Goal: Task Accomplishment & Management: Use online tool/utility

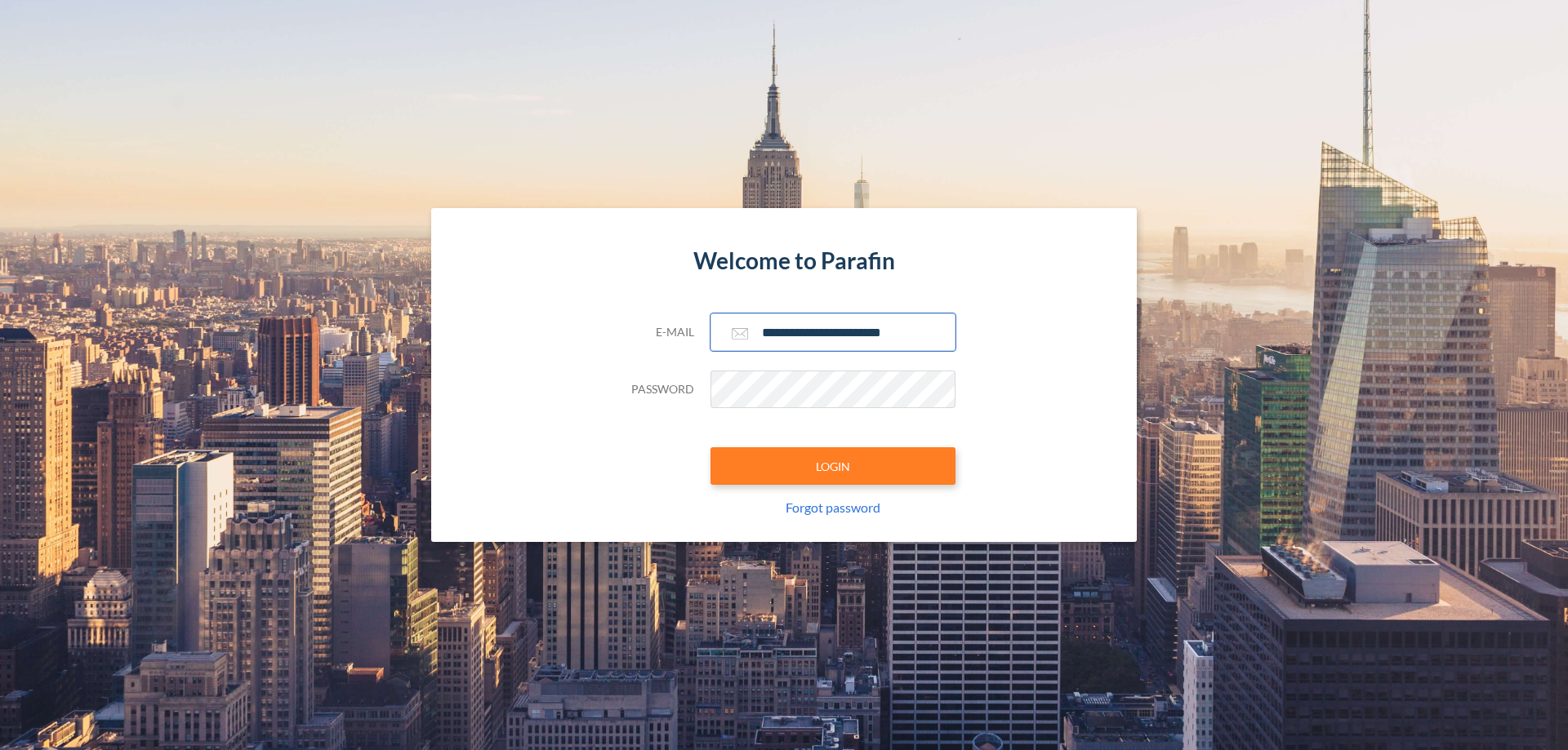
type input "**********"
click at [833, 467] on button "LOGIN" at bounding box center [833, 467] width 245 height 38
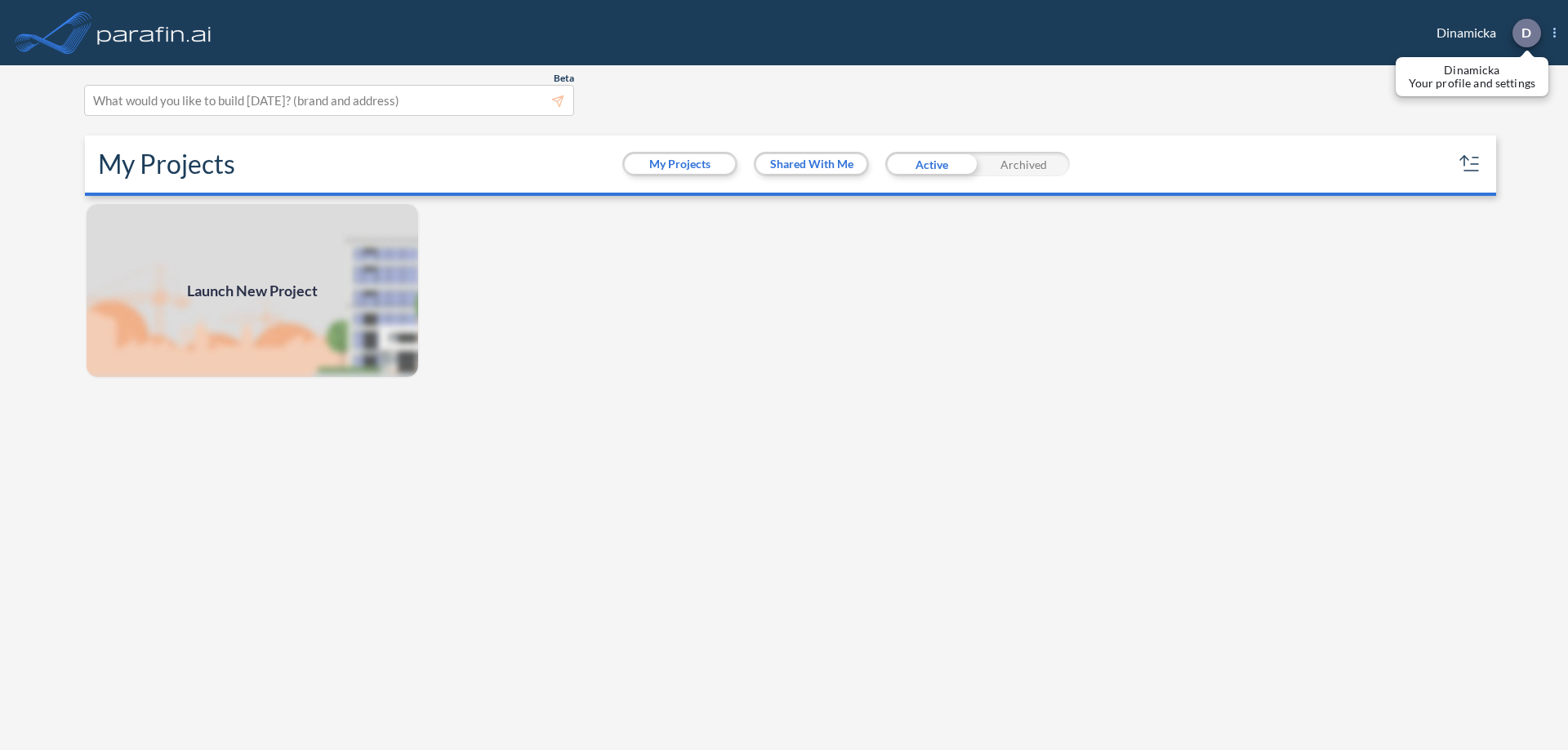
click at [1526, 33] on p "D" at bounding box center [1526, 33] width 10 height 15
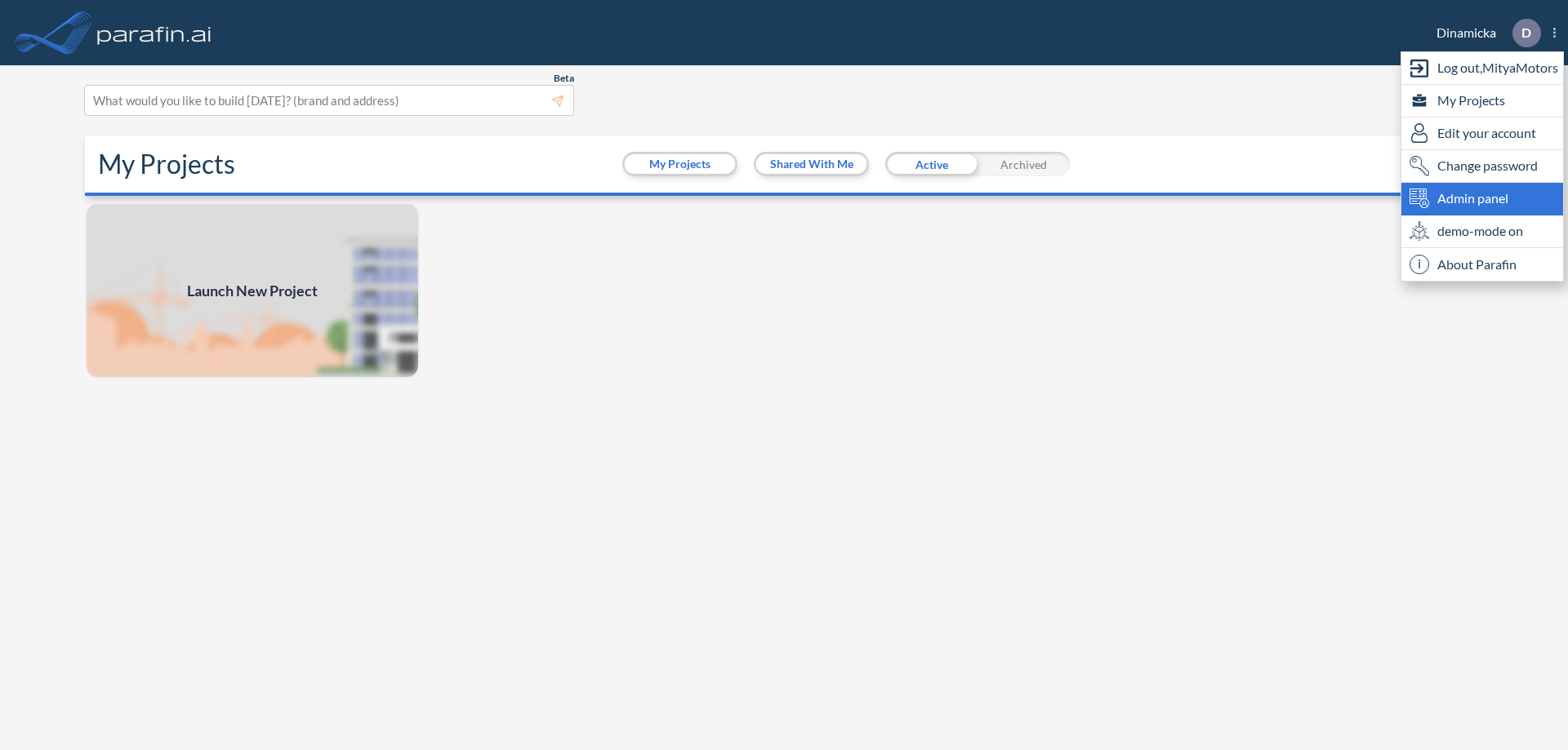
click at [1482, 199] on span "Admin panel" at bounding box center [1472, 199] width 71 height 20
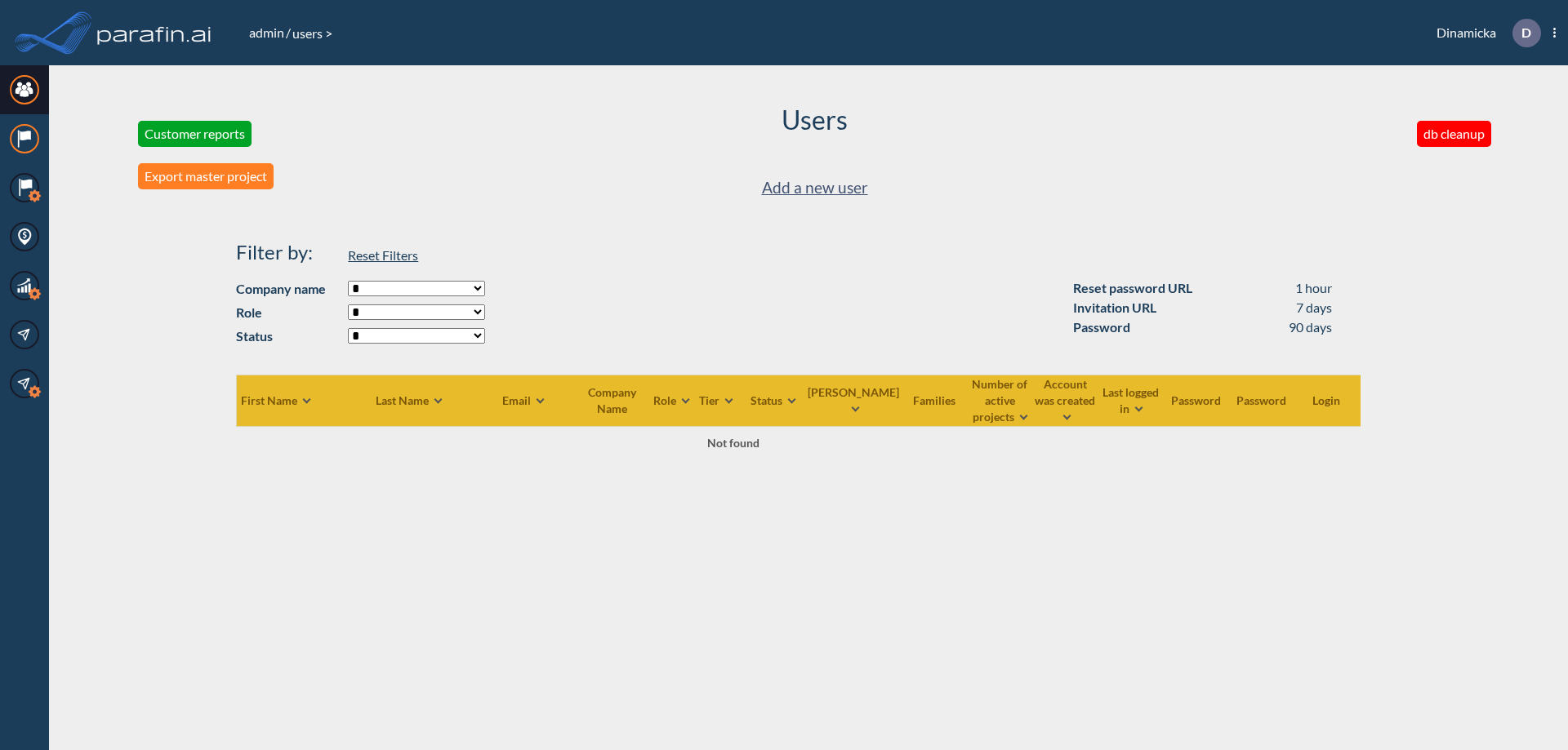
click at [25, 139] on icon at bounding box center [25, 136] width 11 height 10
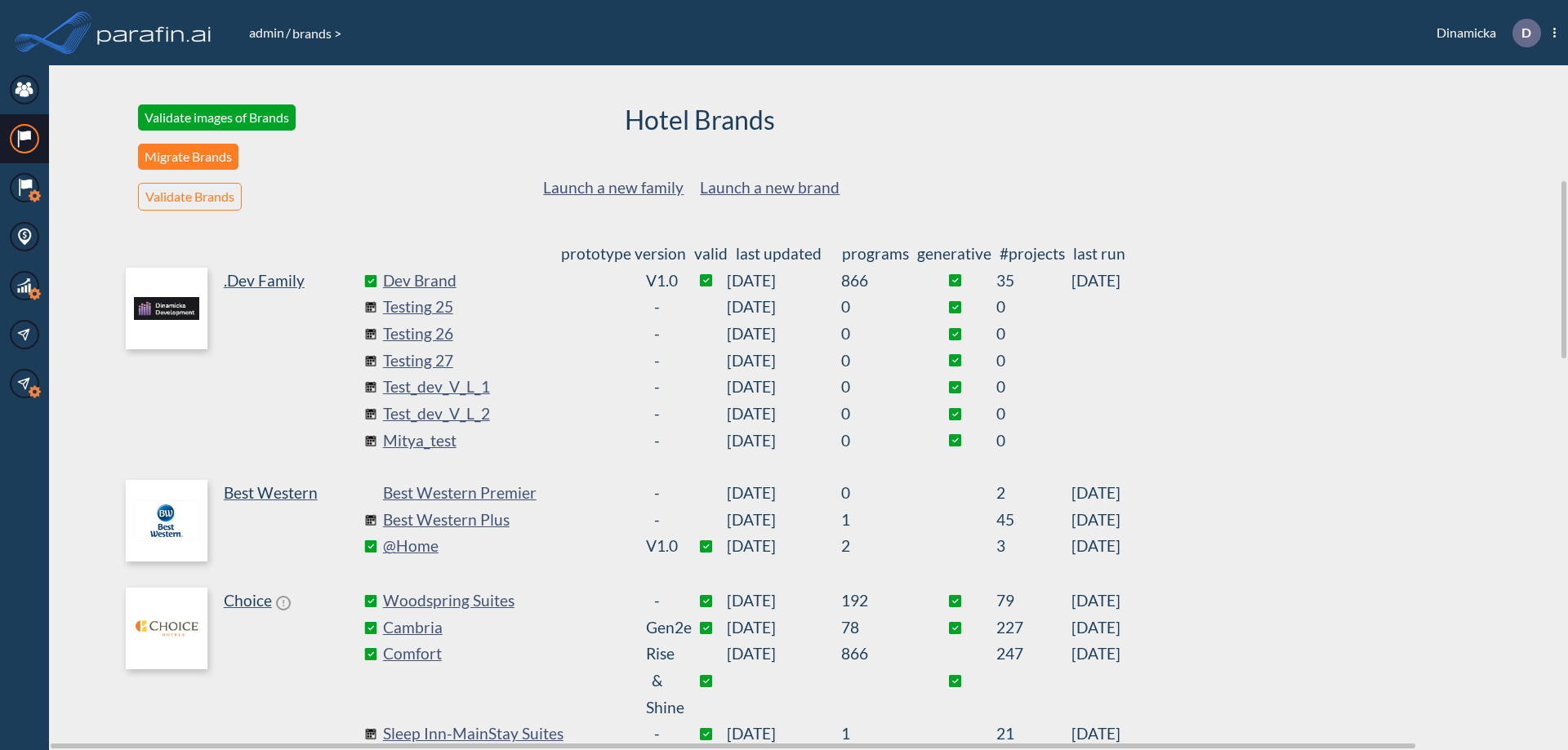
scroll to position [442, 0]
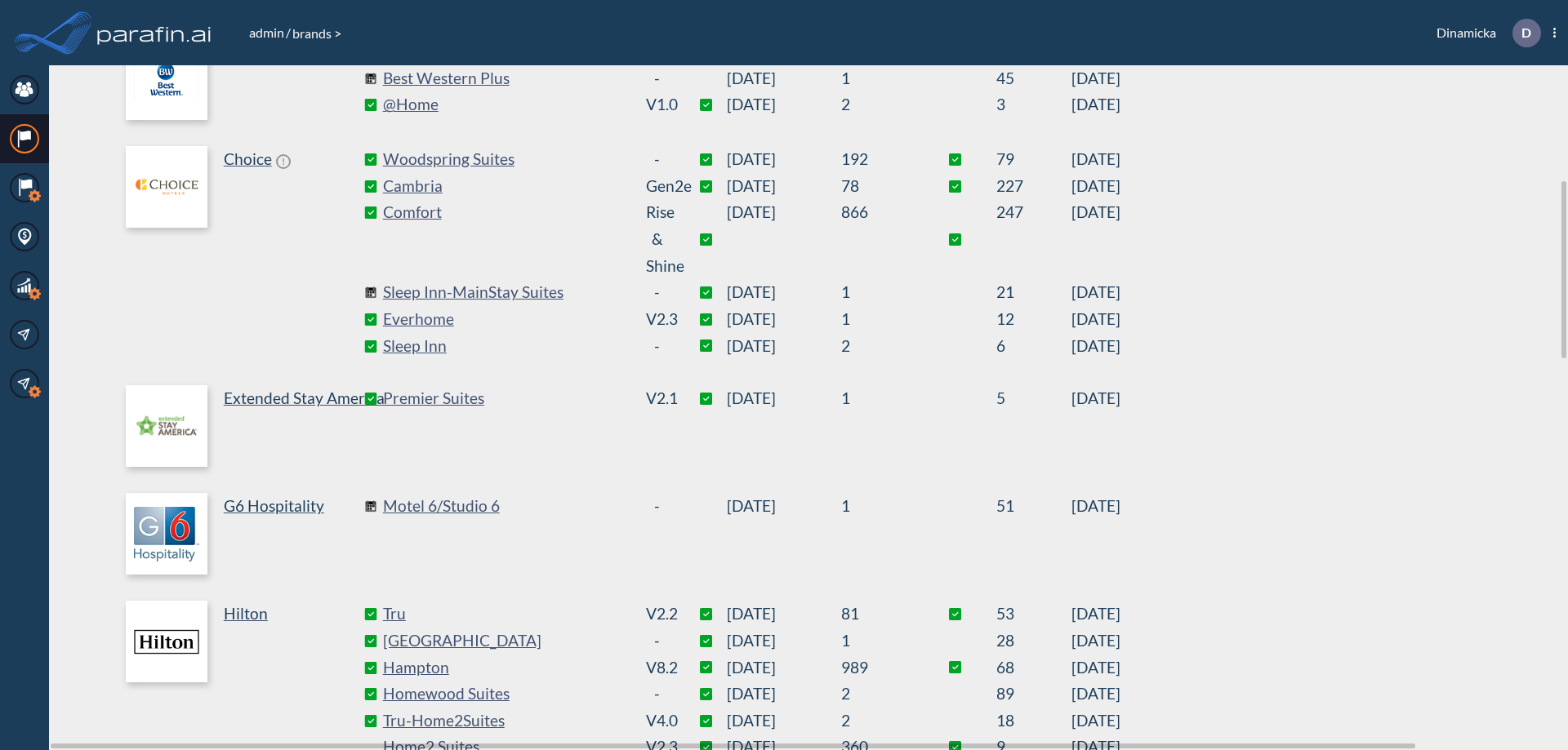
click at [505, 78] on link "Best Western Plus" at bounding box center [506, 78] width 245 height 27
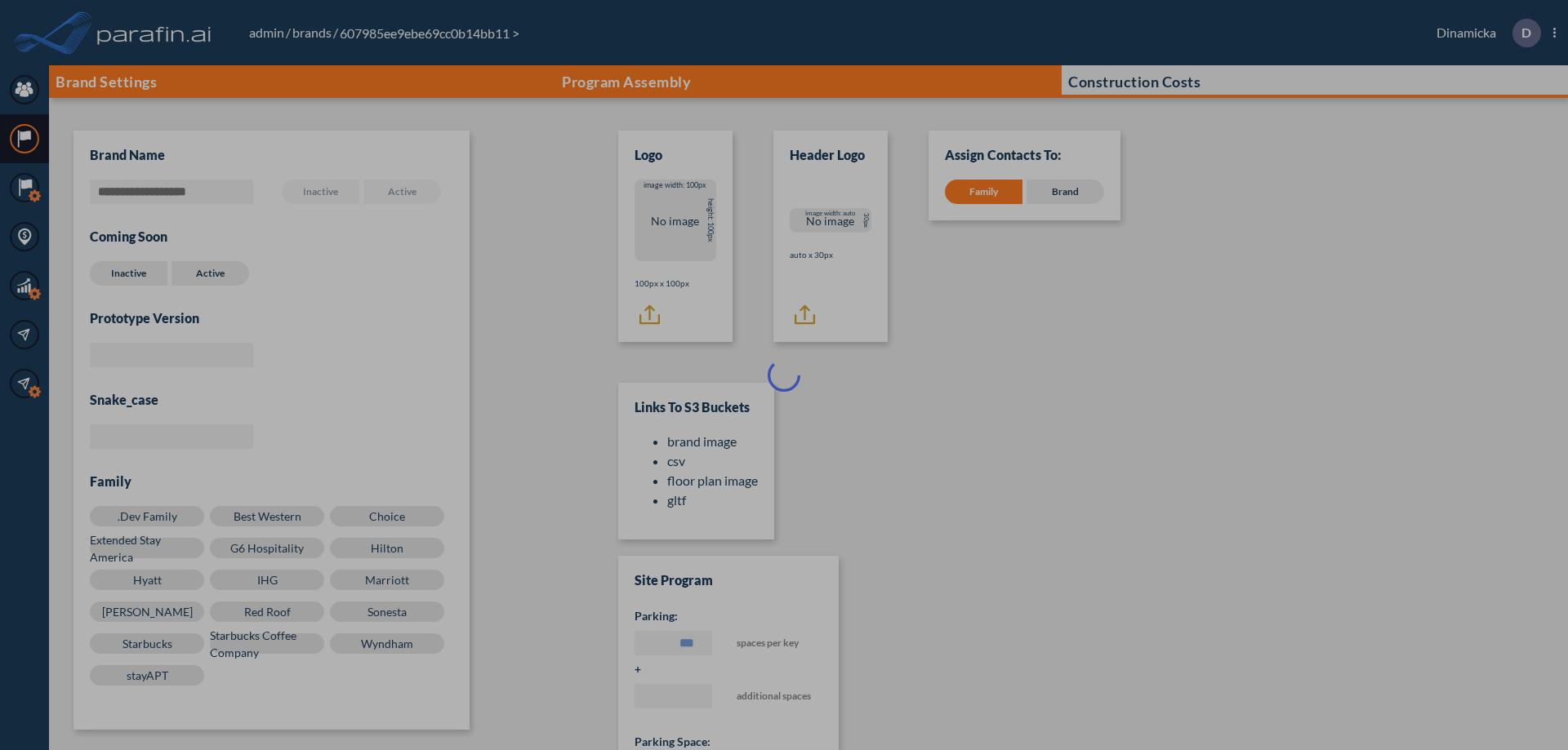
scroll to position [16, 0]
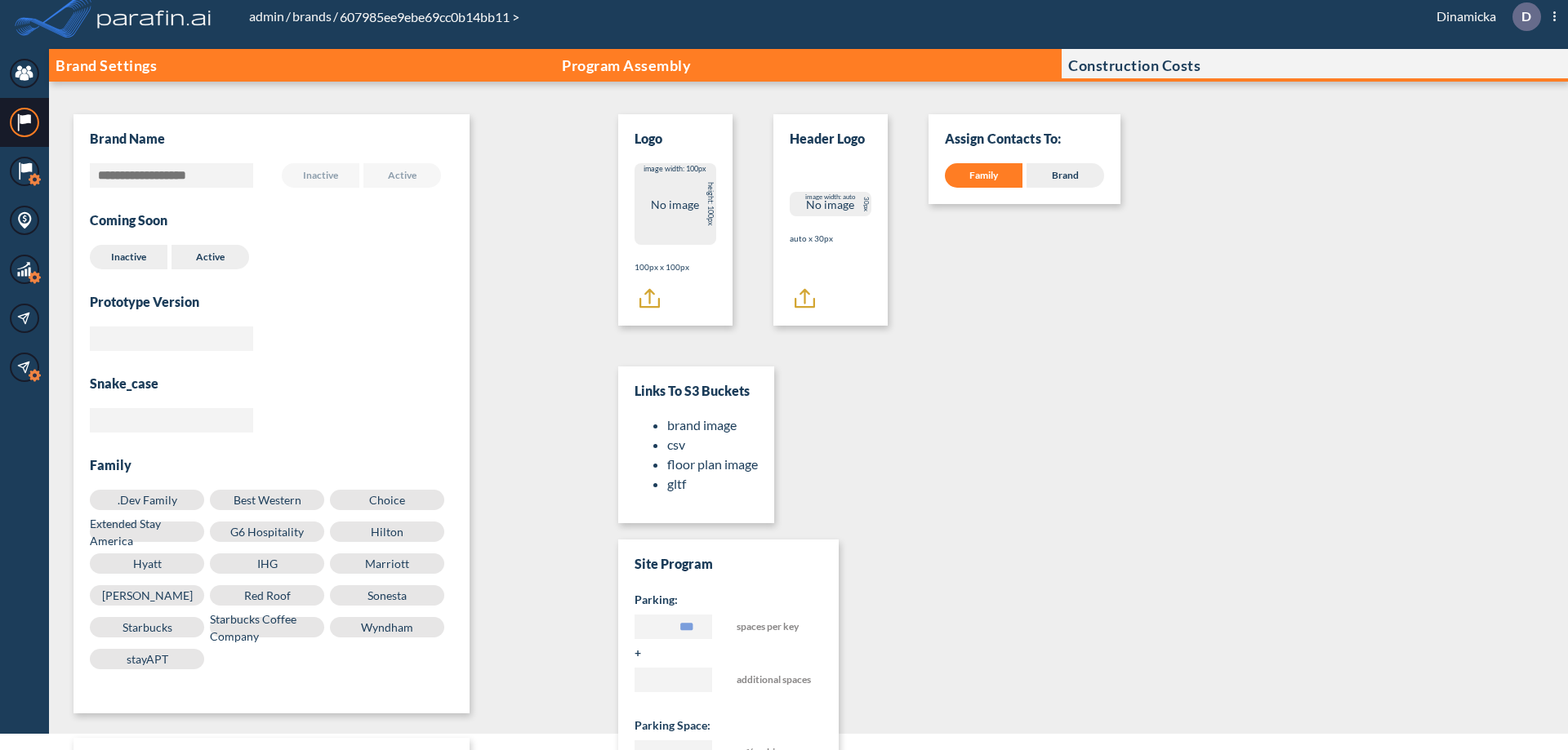
click at [627, 65] on p "Program Assembly" at bounding box center [627, 65] width 129 height 16
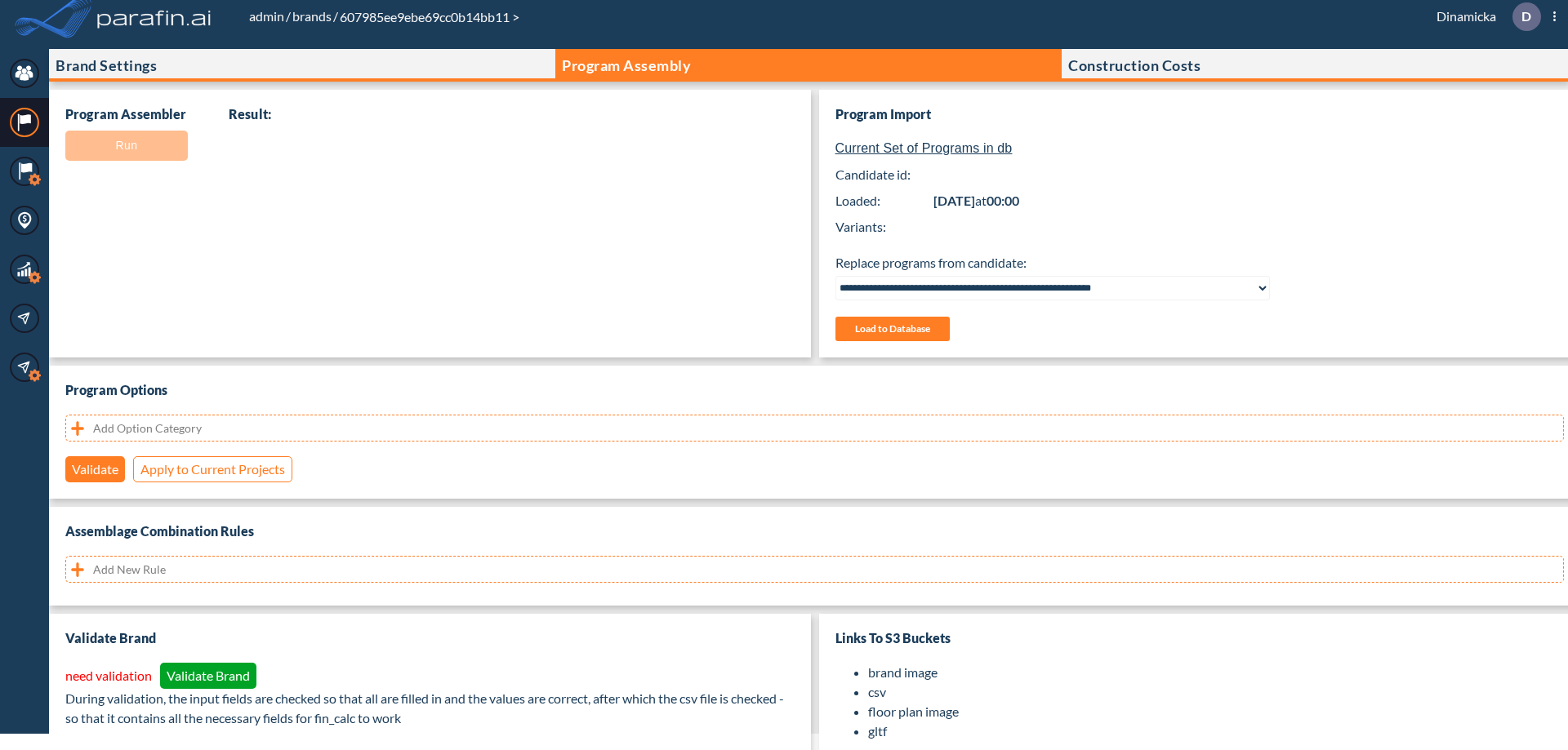
select select "**********"
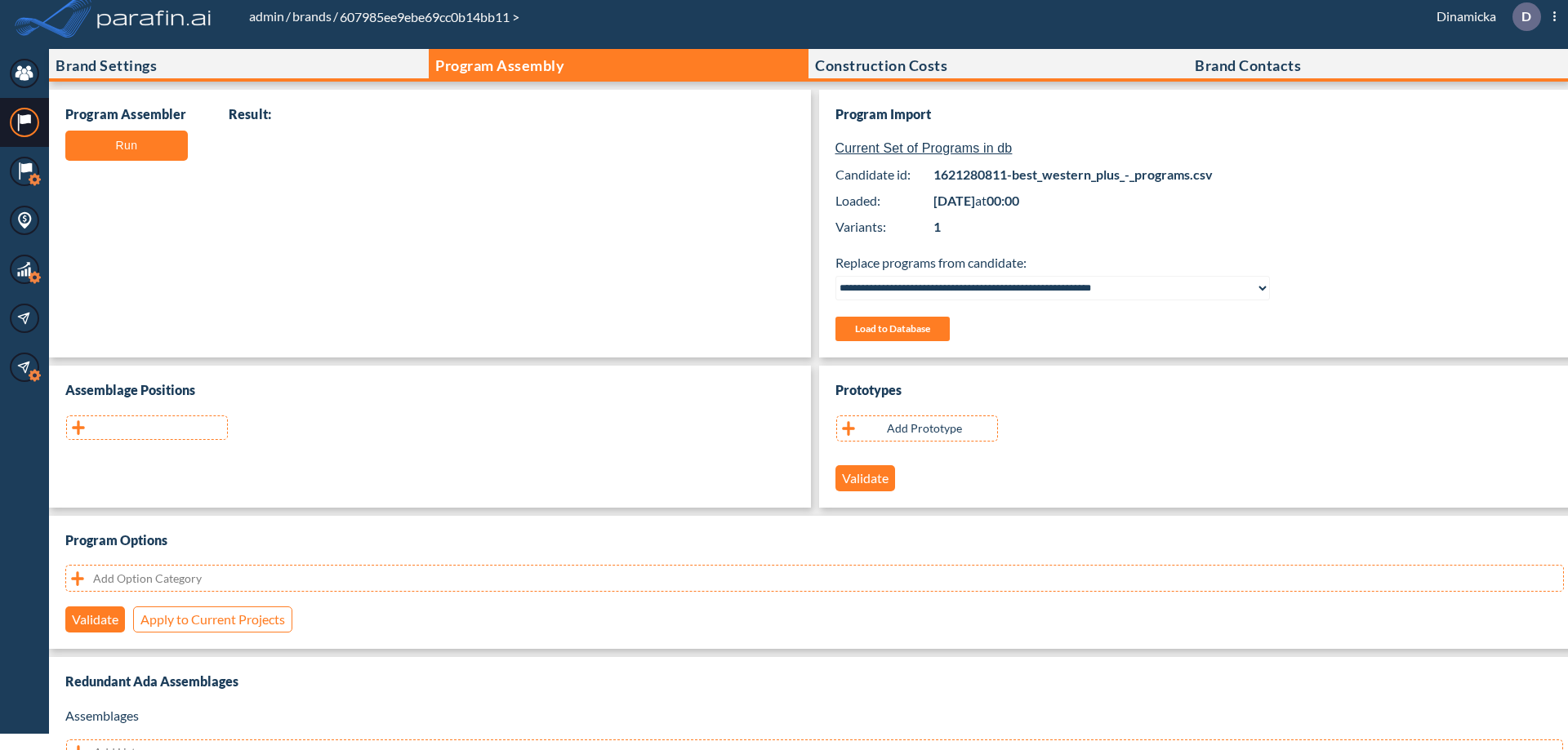
scroll to position [326, 0]
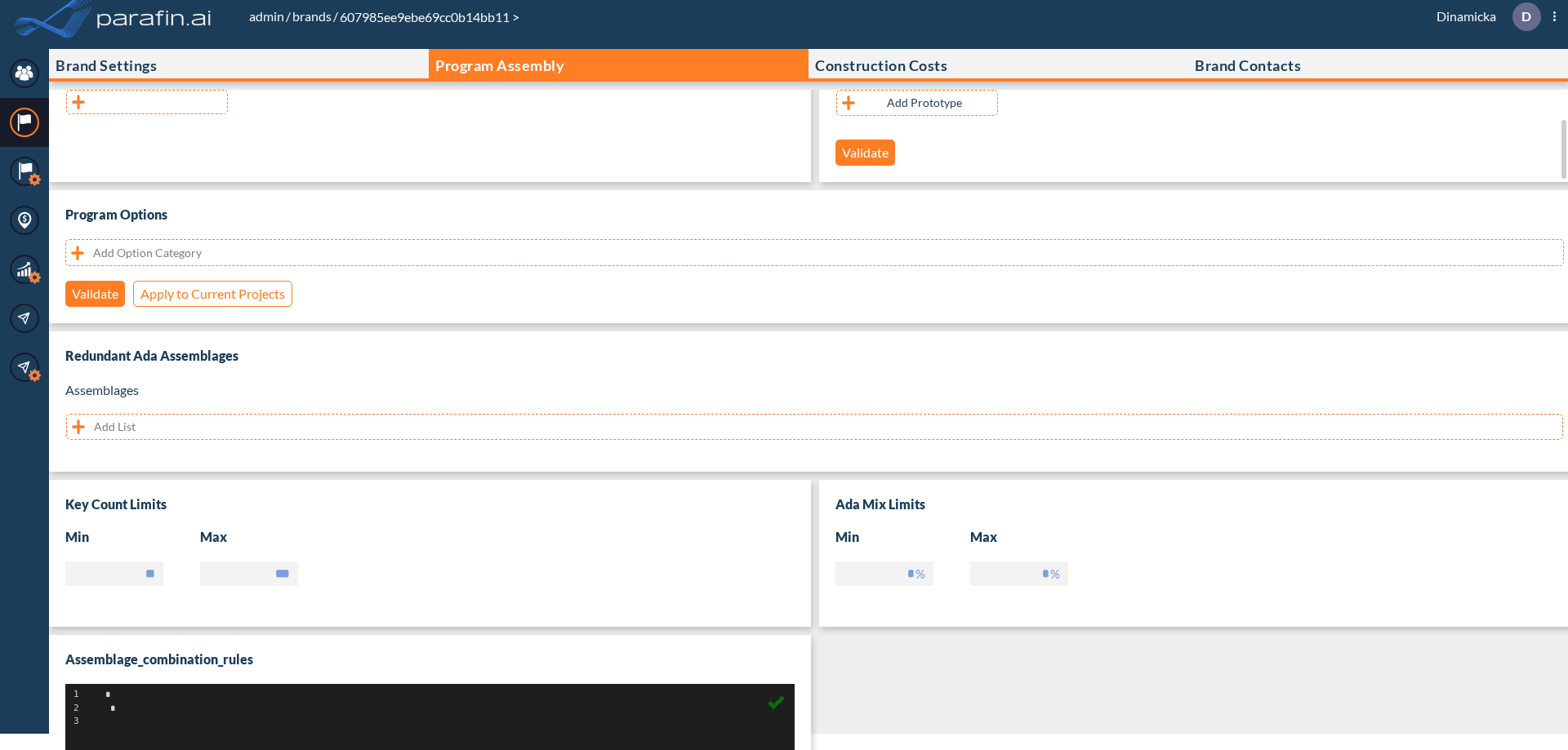
click at [147, 102] on button "button" at bounding box center [147, 102] width 162 height 25
